Goal: Task Accomplishment & Management: Use online tool/utility

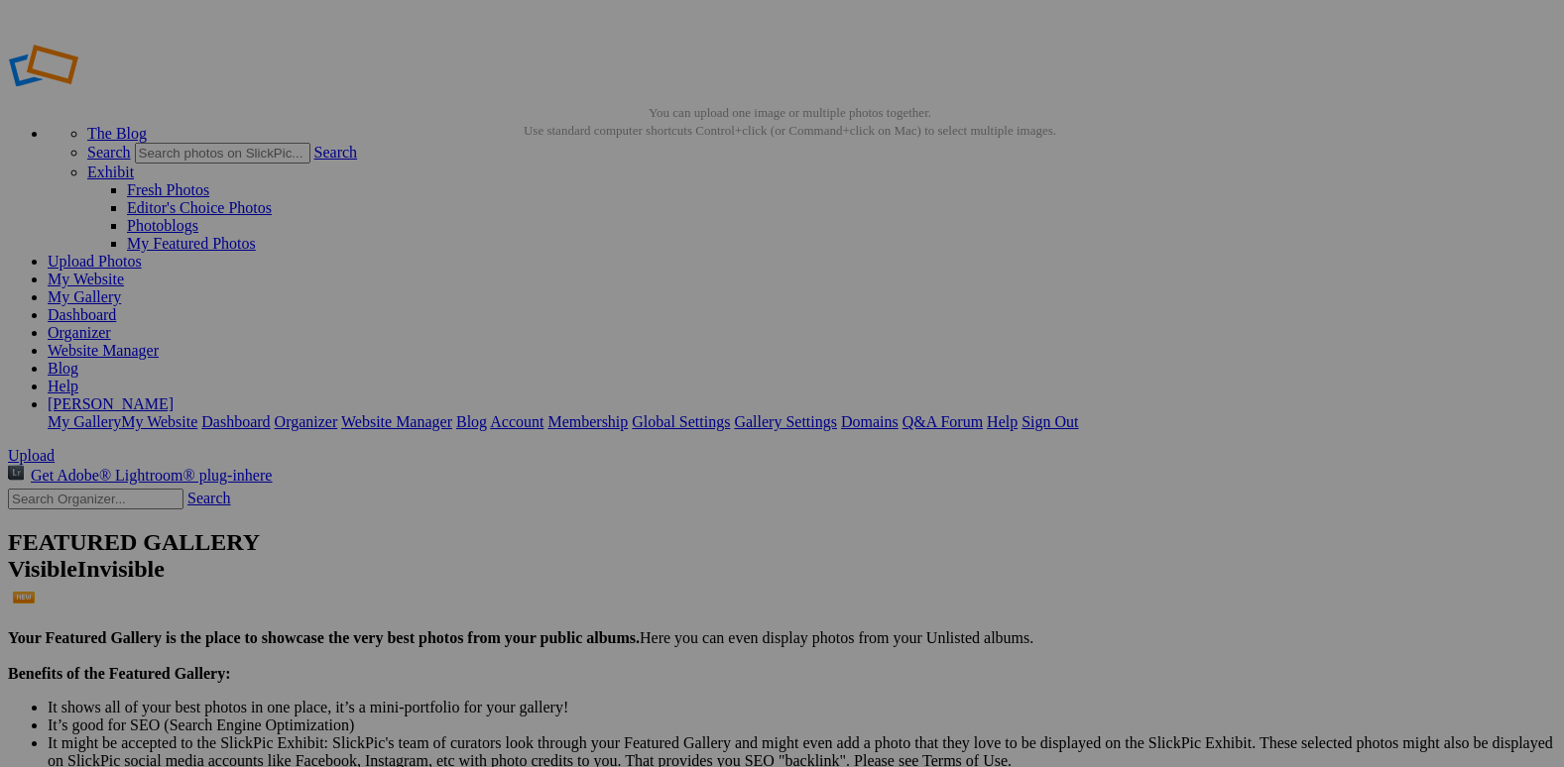
click at [650, 524] on span "Yes" at bounding box center [639, 532] width 23 height 17
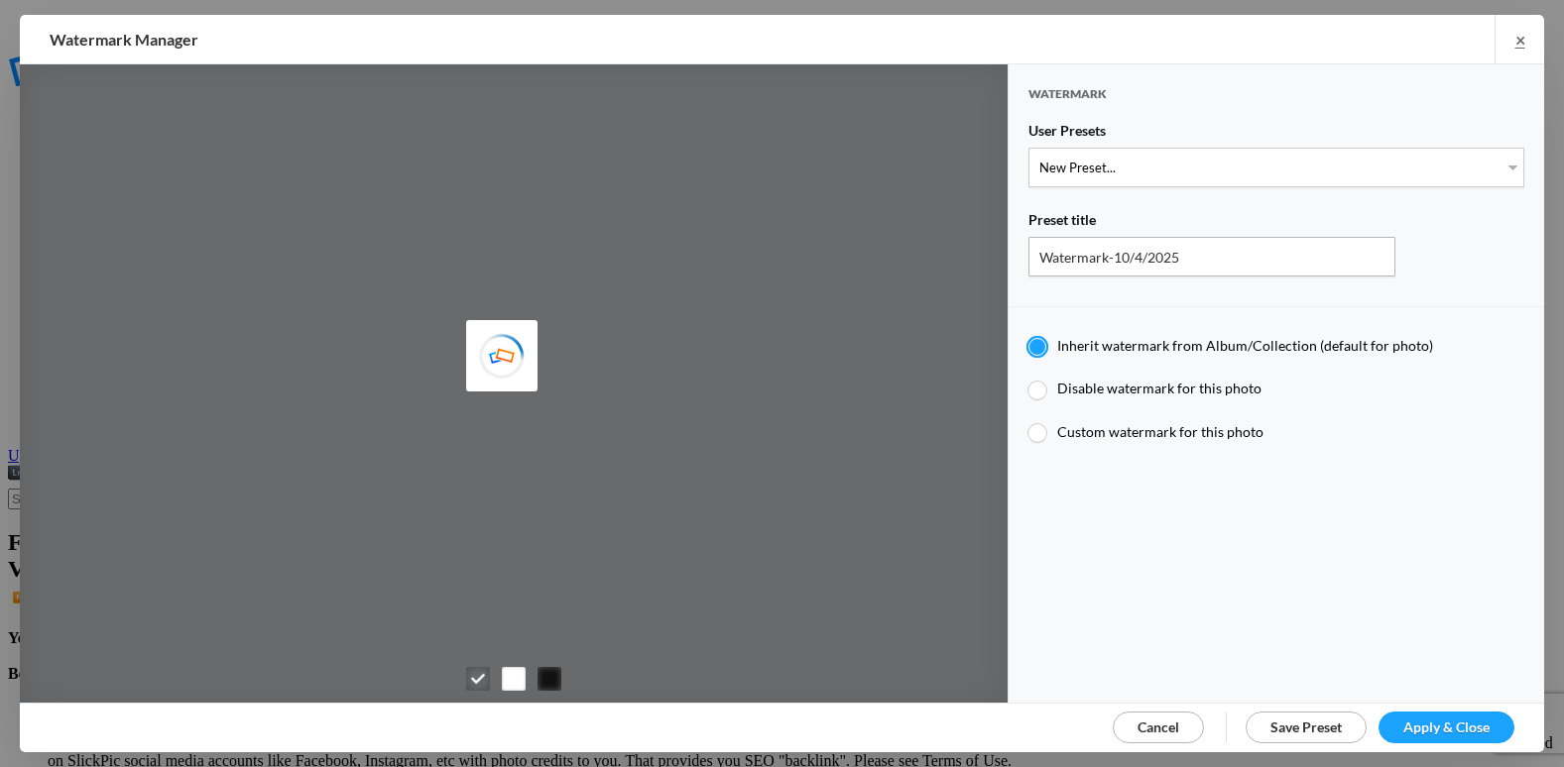
type input "etergensports"
click at [1298, 166] on select "New Preset... @etergen_sports lower @etergen_sports2 PRINT WATERMARK LOWER" at bounding box center [1276, 168] width 496 height 40
select select "2: Object"
click at [1028, 148] on select "New Preset... @etergen_sports lower @etergen_sports2 PRINT WATERMARK LOWER" at bounding box center [1276, 168] width 496 height 40
type input "@etergen_sports2"
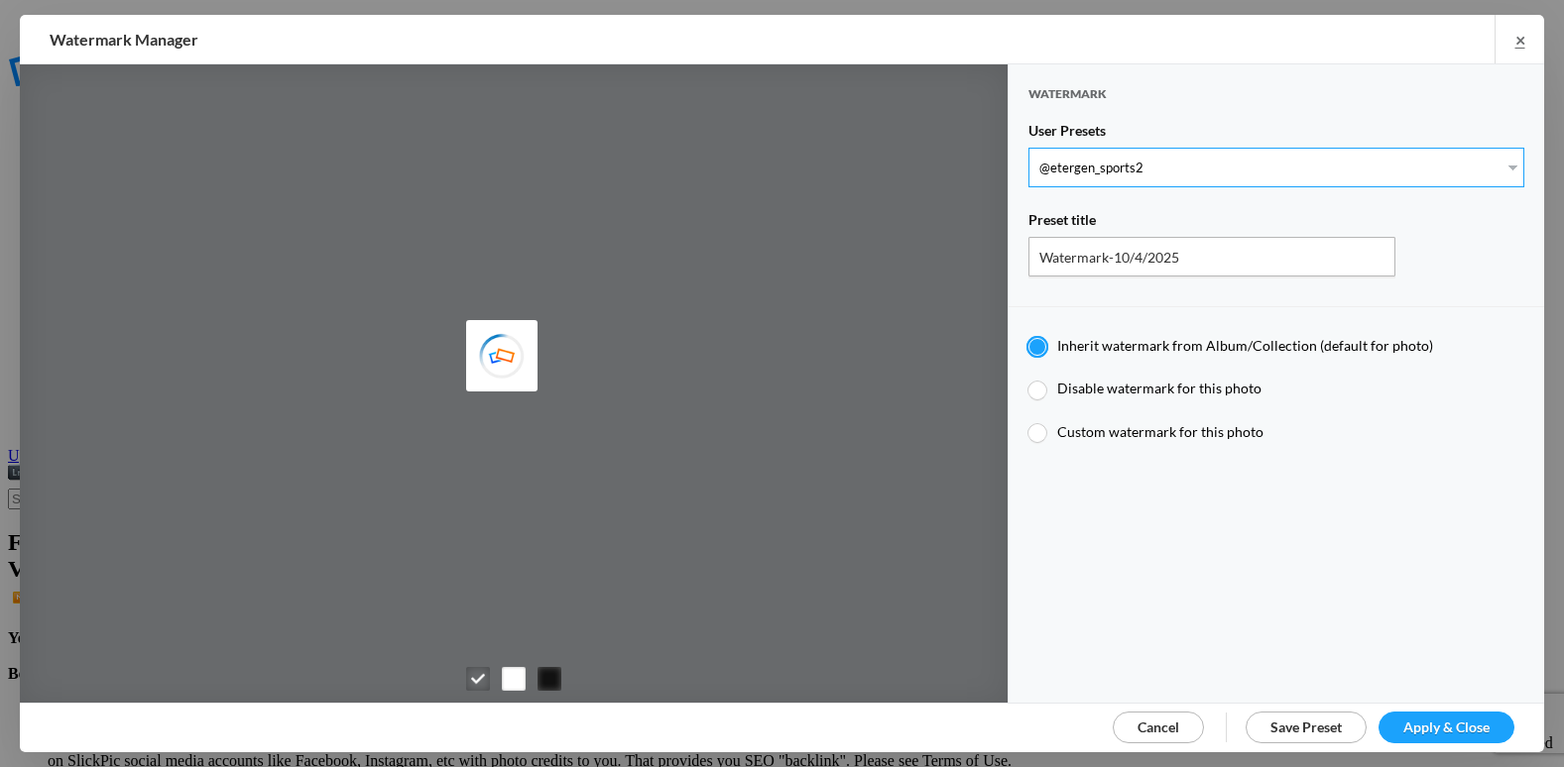
radio input "false"
radio input "true"
type input "@etergen_sports"
type input "0.5"
type input "128"
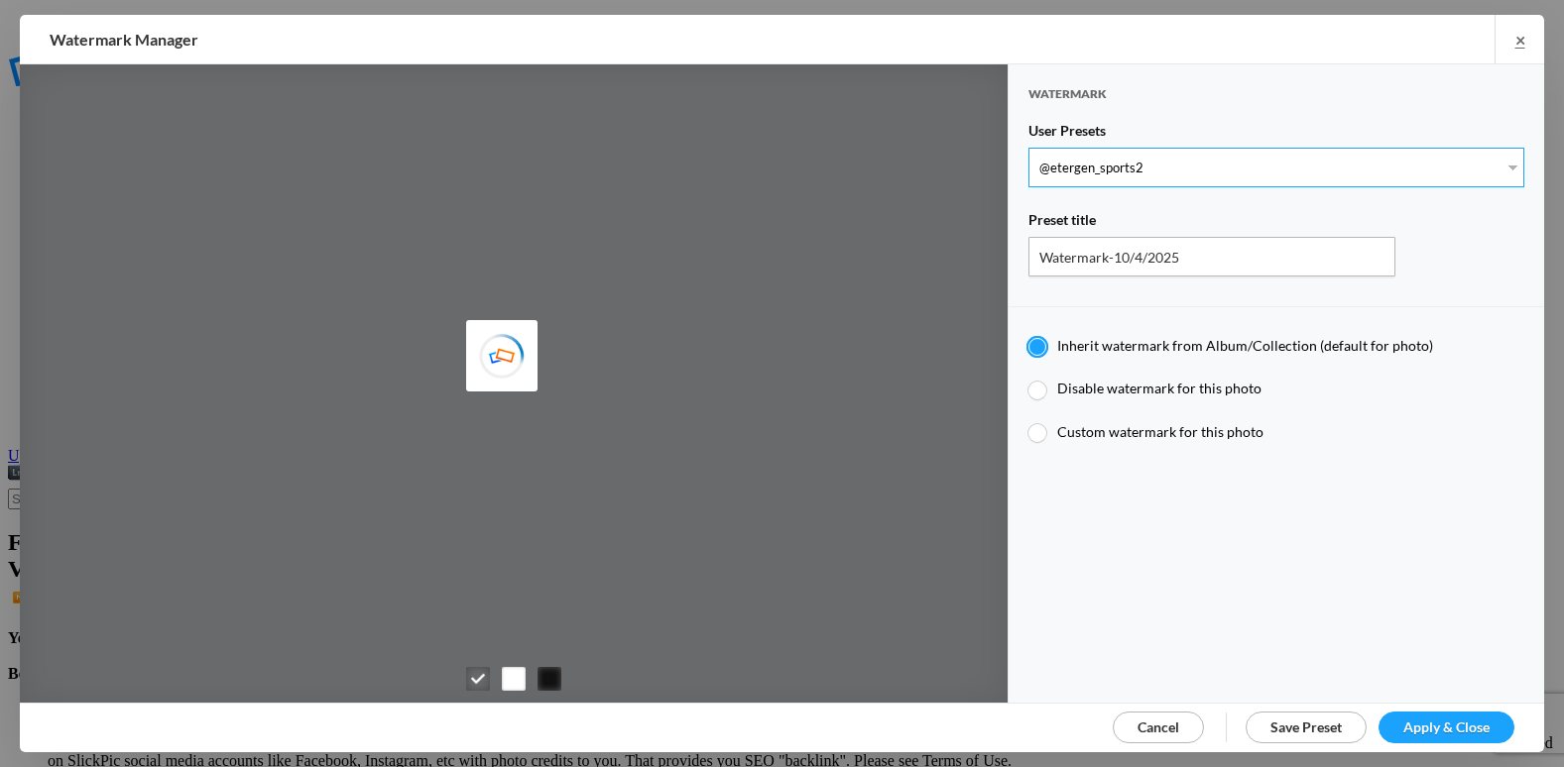
radio input "true"
type input "0"
type input "20"
radio input "false"
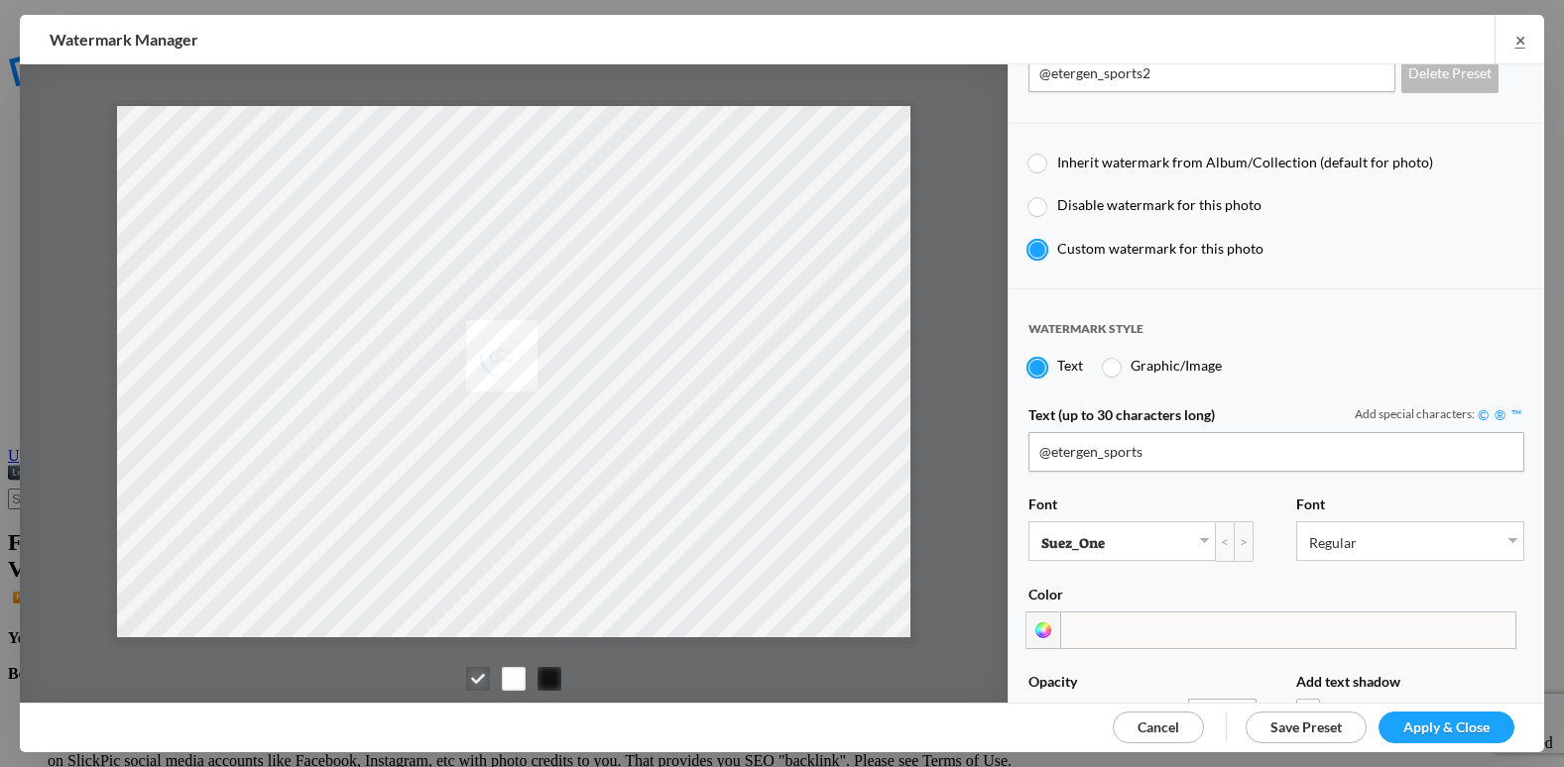
scroll to position [297, 0]
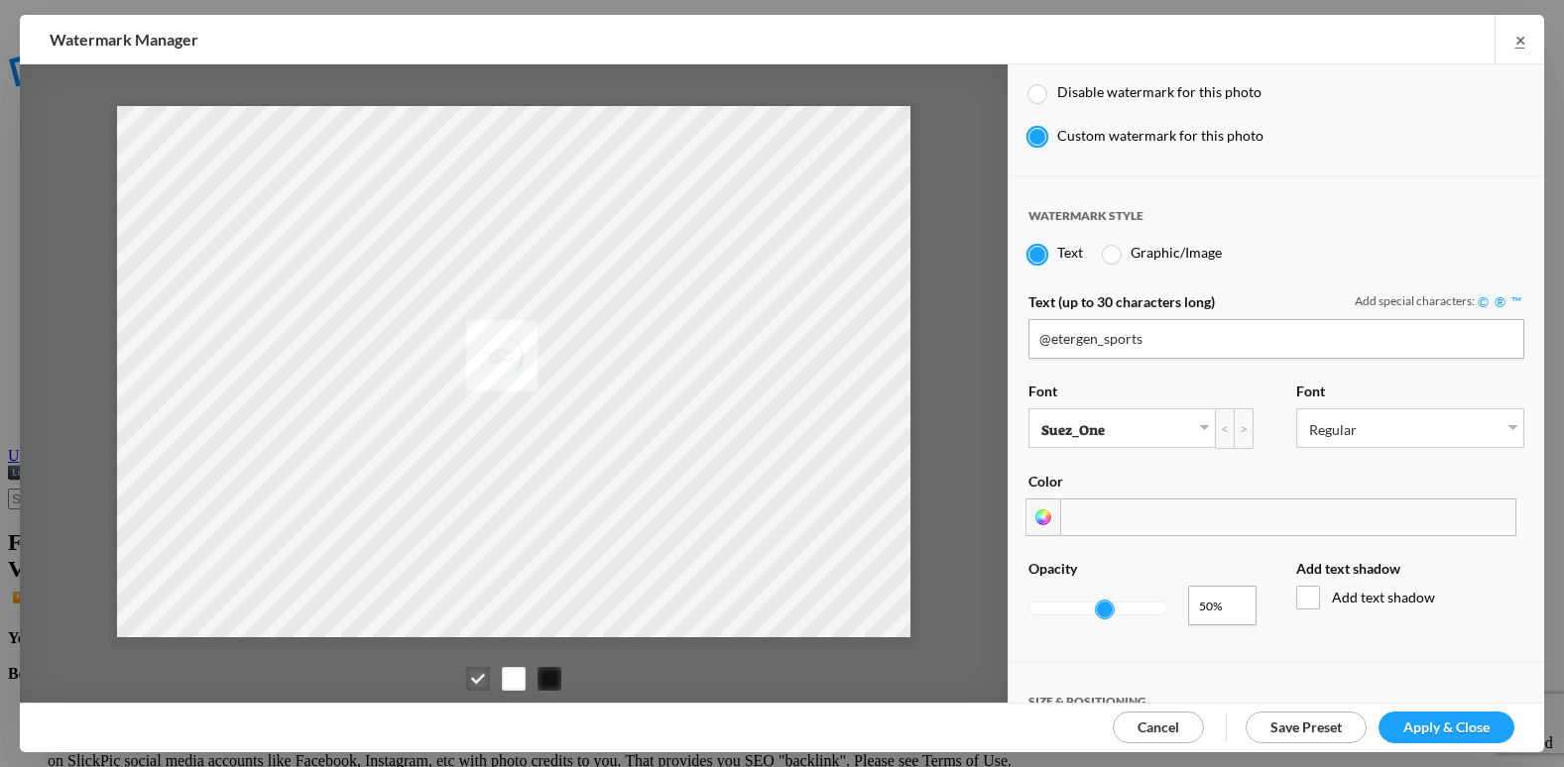
click at [1223, 597] on span "50%" at bounding box center [1216, 607] width 34 height 20
click at [1227, 591] on input "0.71" at bounding box center [1222, 606] width 68 height 40
click at [1231, 593] on input "0.79" at bounding box center [1222, 606] width 68 height 40
click at [1232, 593] on input "0.79" at bounding box center [1222, 606] width 68 height 40
type input "0.8"
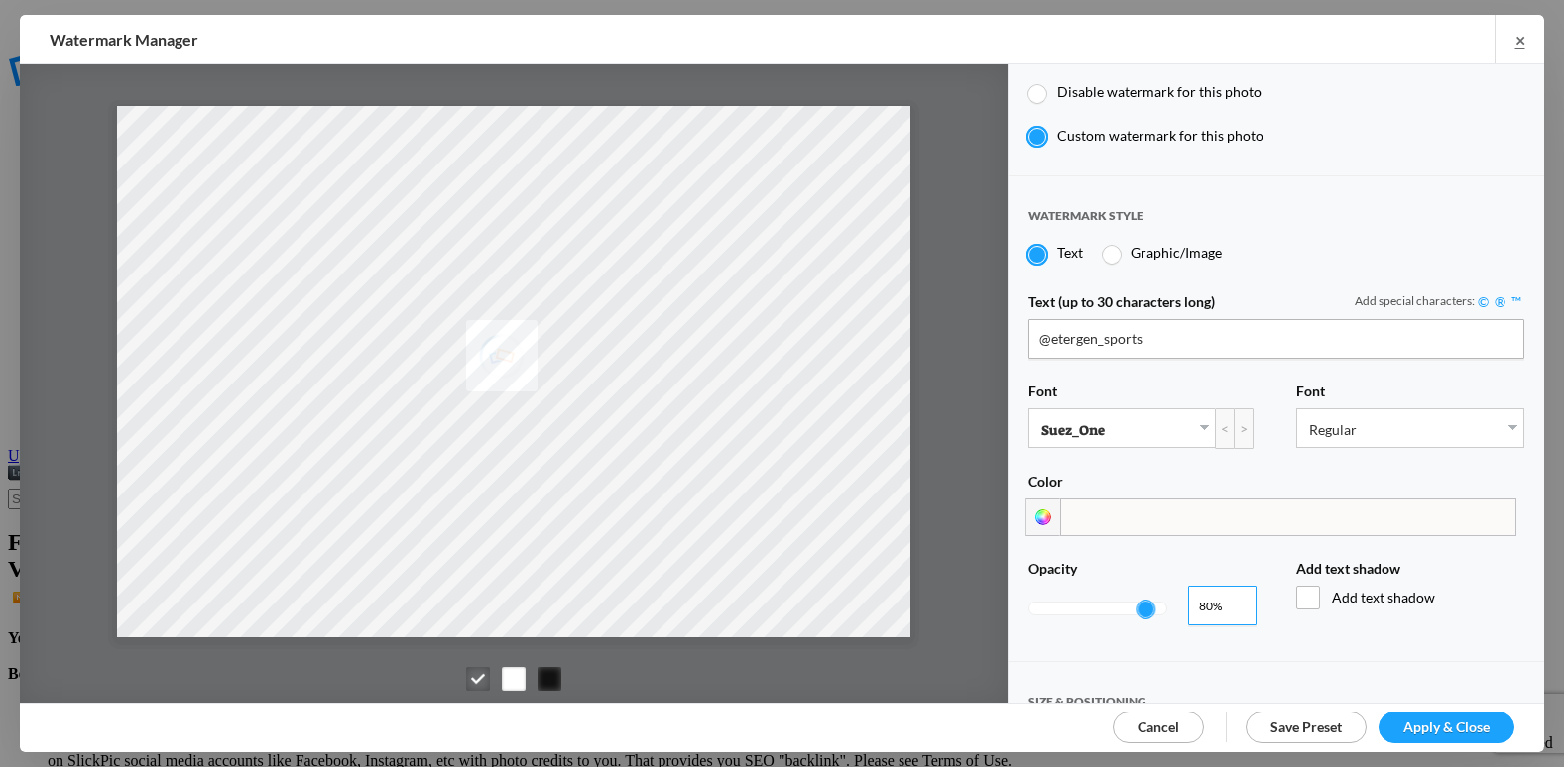
click at [1230, 590] on input "0.8" at bounding box center [1222, 606] width 68 height 40
click at [1430, 720] on span "Apply & Close" at bounding box center [1446, 727] width 86 height 17
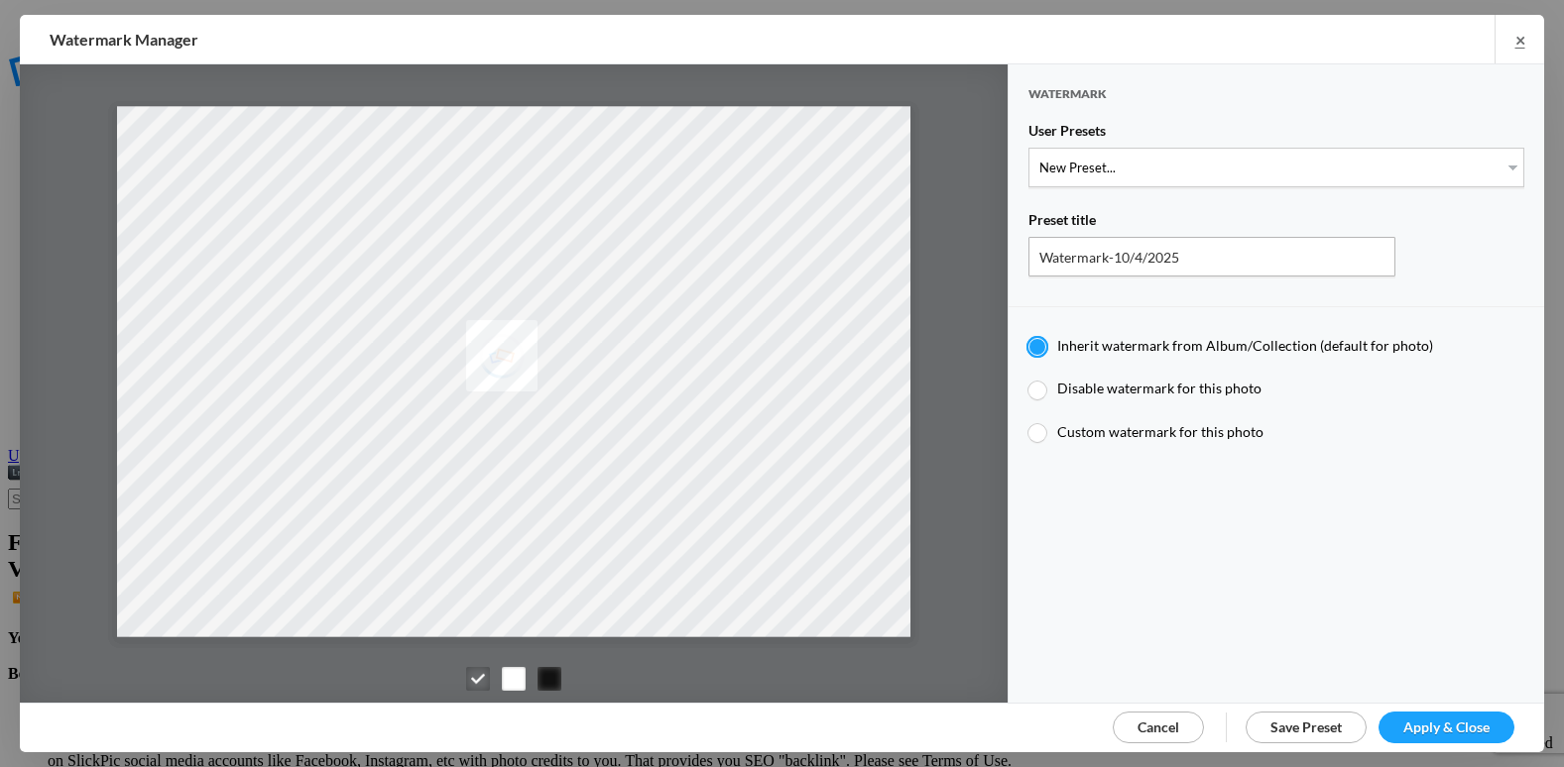
click at [1033, 383] on div at bounding box center [1037, 391] width 18 height 18
click at [1028, 380] on input "Disable watermark for this photo" at bounding box center [1027, 379] width 1 height 1
radio input "true"
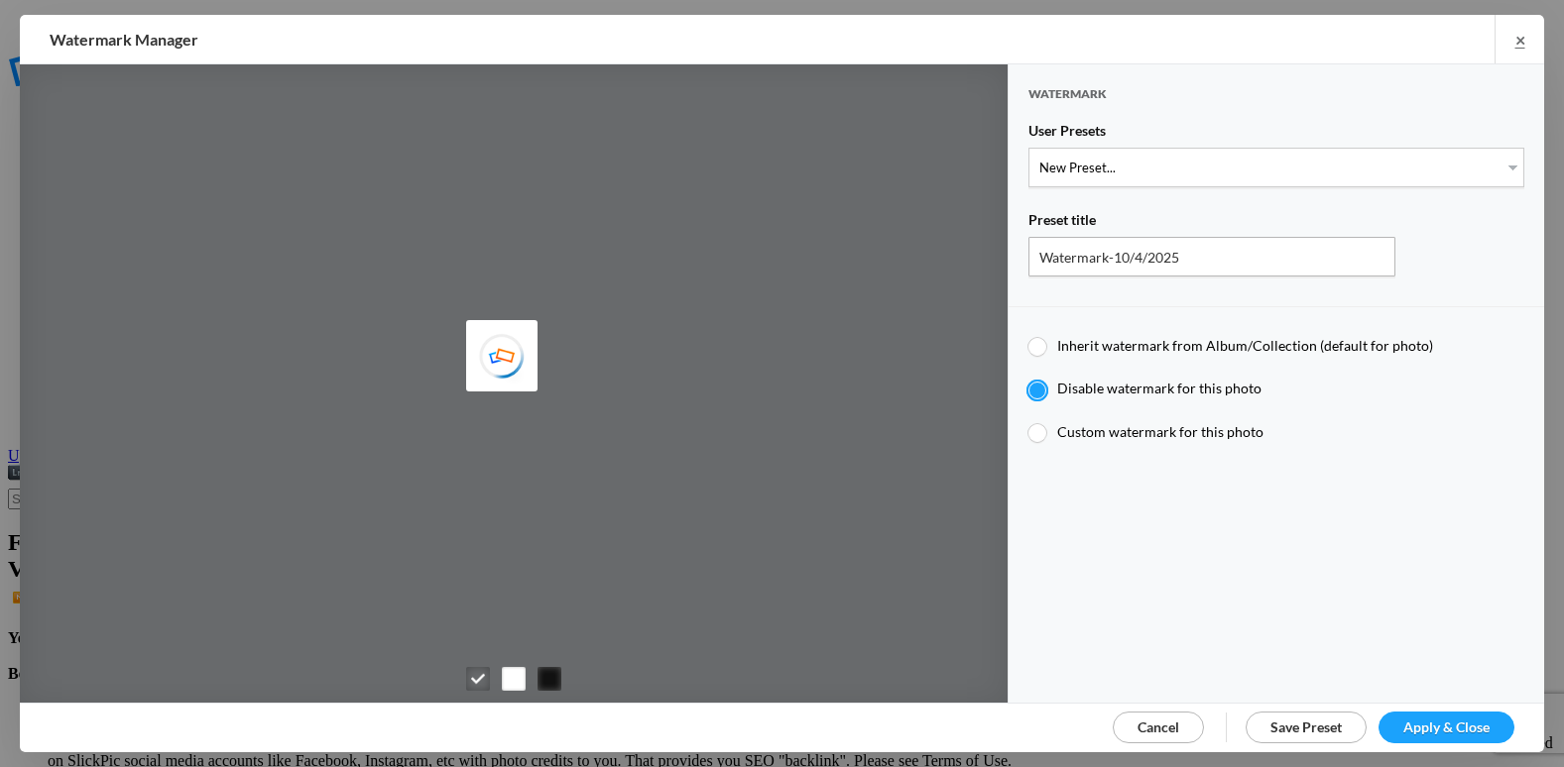
click at [1458, 725] on span "Apply & Close" at bounding box center [1446, 727] width 86 height 17
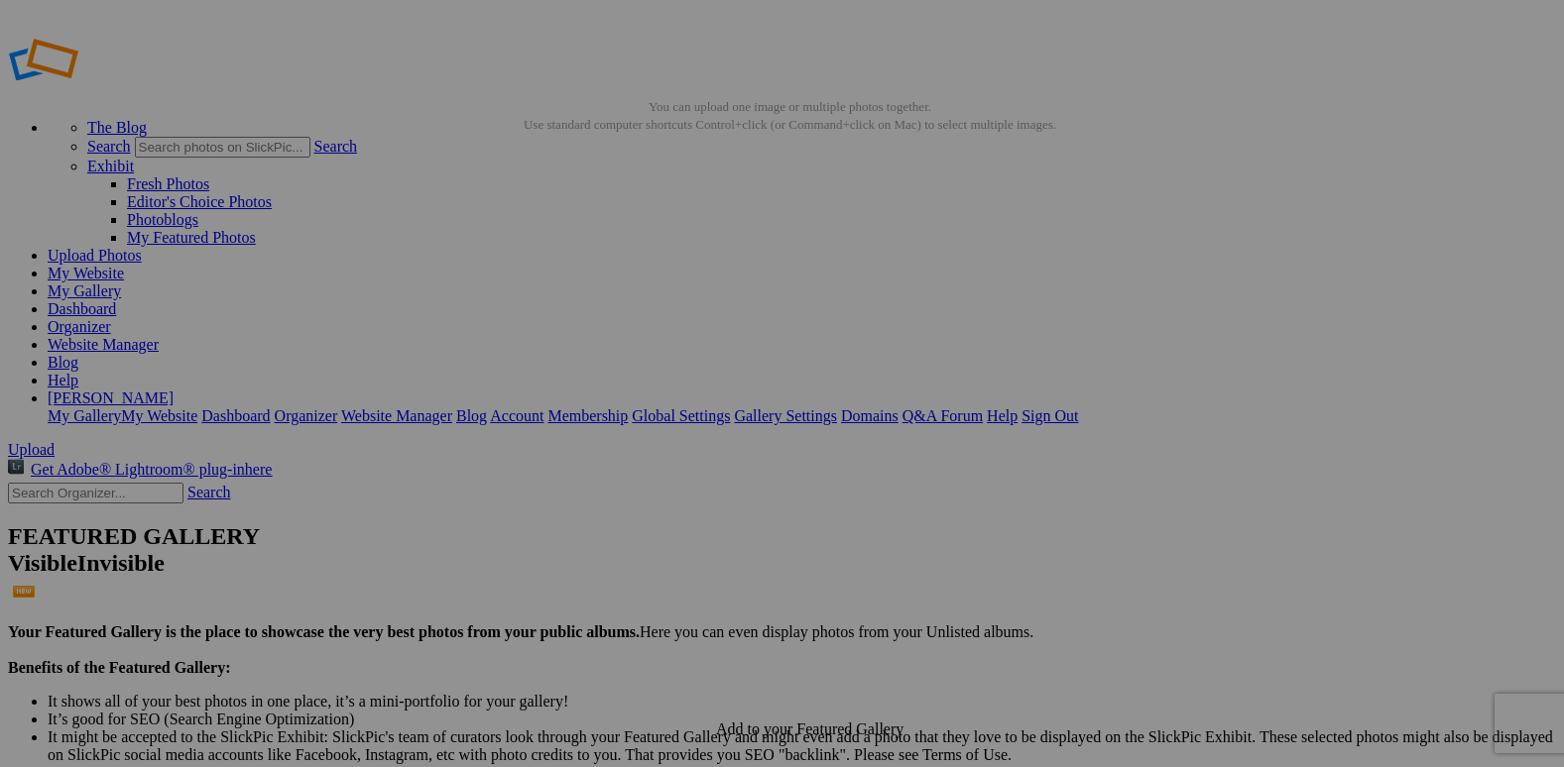
scroll to position [397, 0]
